Goal: Task Accomplishment & Management: Manage account settings

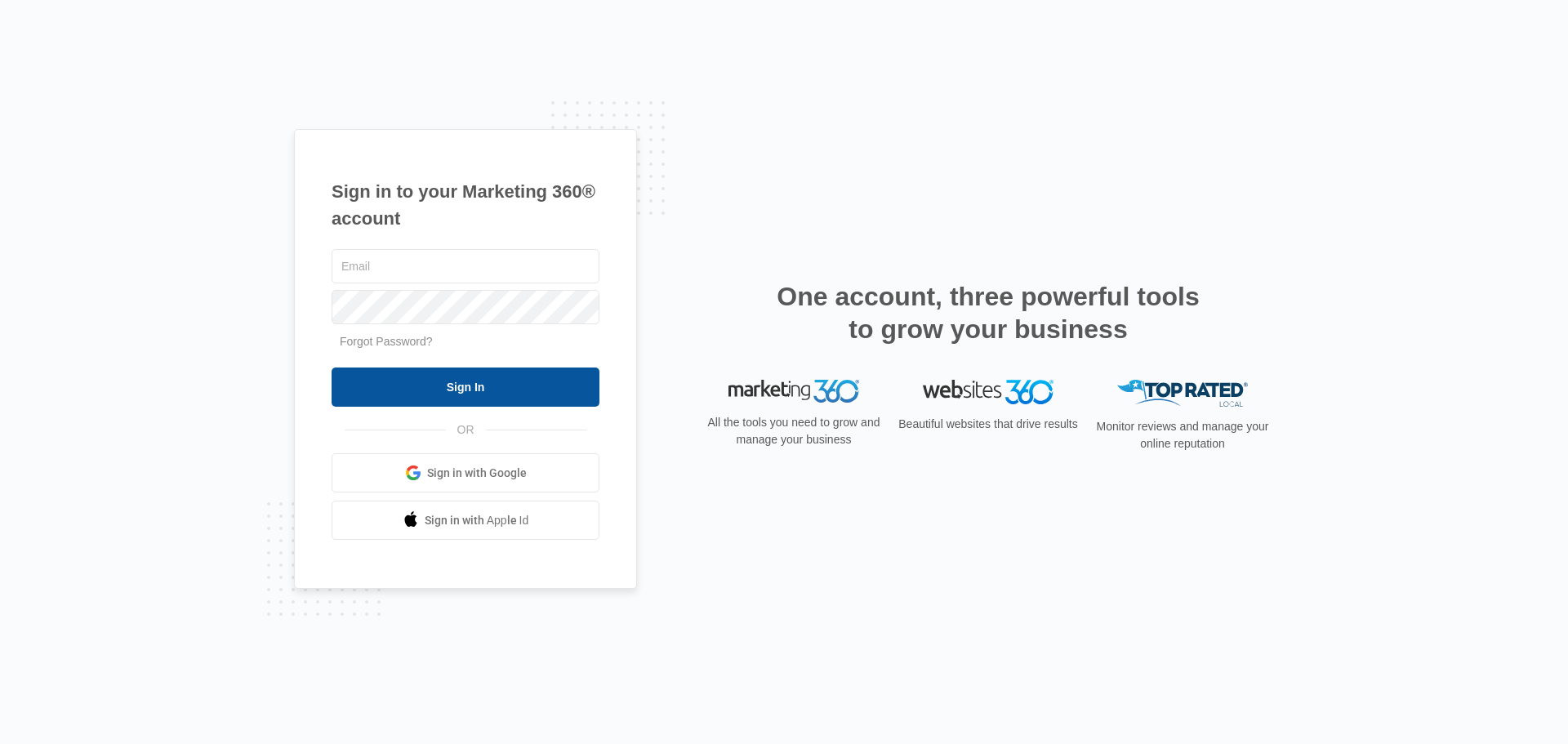
type input "admin@thecrowndentistry.com"
click at [446, 387] on input "Sign In" at bounding box center [465, 386] width 268 height 39
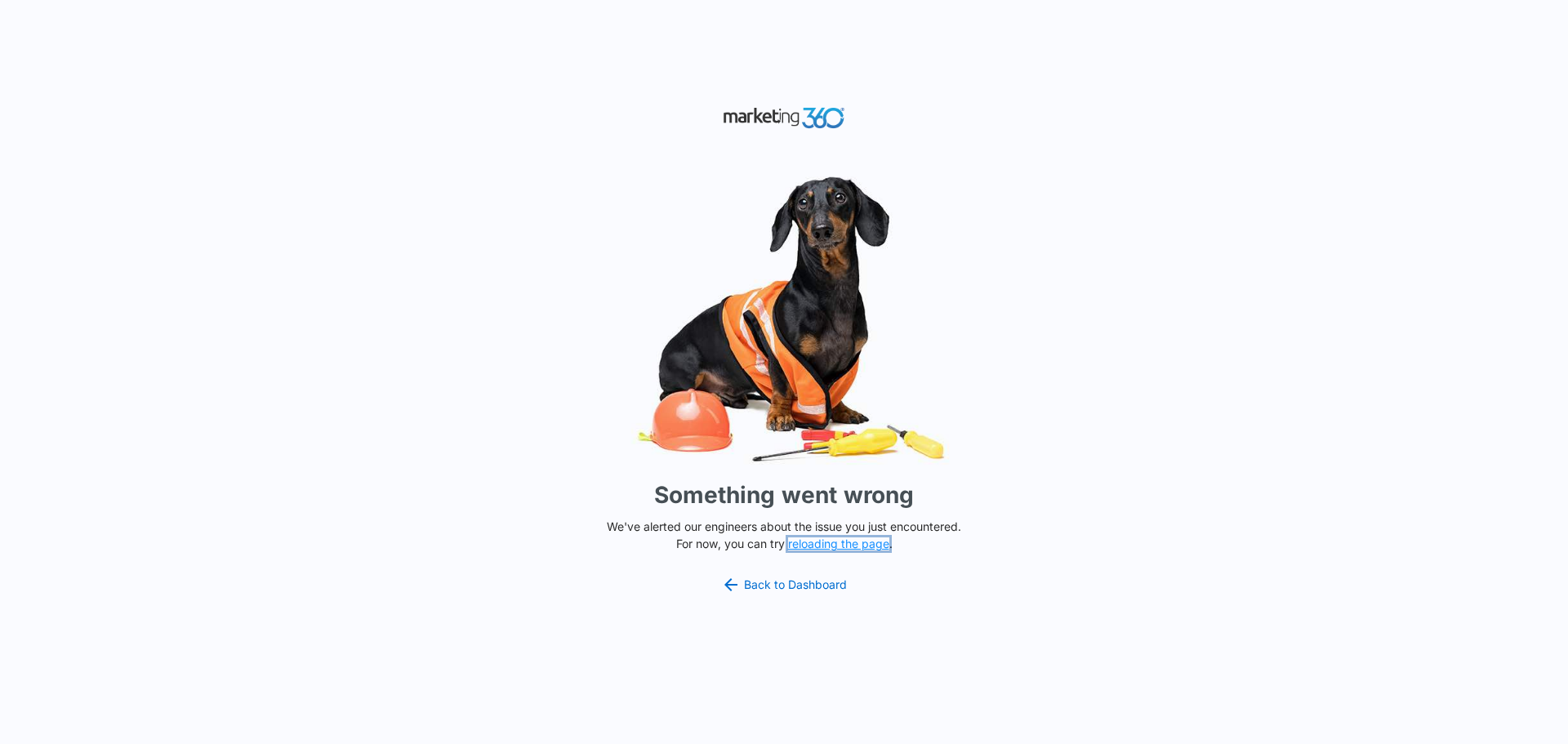
click at [834, 542] on button "reloading the page" at bounding box center [838, 544] width 101 height 13
click at [769, 589] on link "Back to Dashboard" at bounding box center [784, 585] width 126 height 20
click at [769, 586] on link "Back to Dashboard" at bounding box center [784, 585] width 126 height 20
click at [870, 540] on button "reloading the page" at bounding box center [838, 544] width 101 height 13
